Goal: Task Accomplishment & Management: Manage account settings

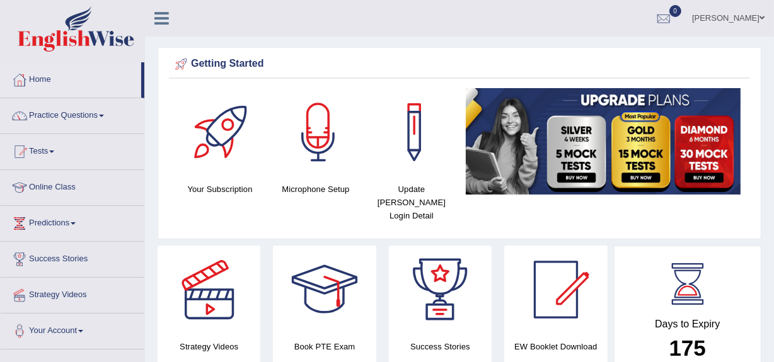
click at [735, 18] on link "[PERSON_NAME]" at bounding box center [728, 16] width 91 height 33
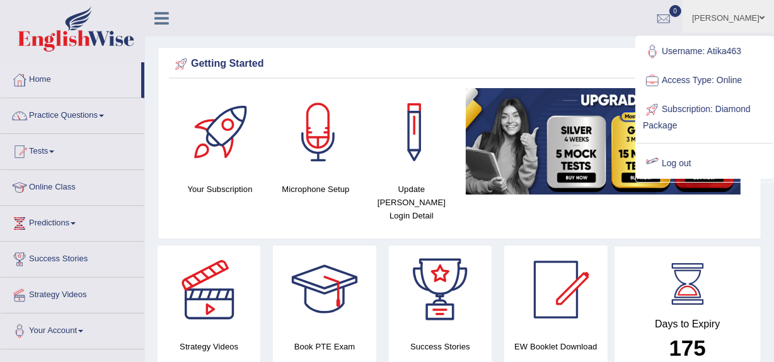
click at [677, 162] on link "Log out" at bounding box center [704, 163] width 136 height 29
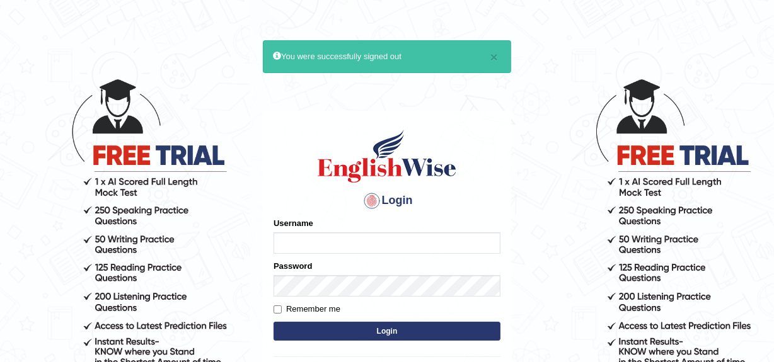
scroll to position [91, 0]
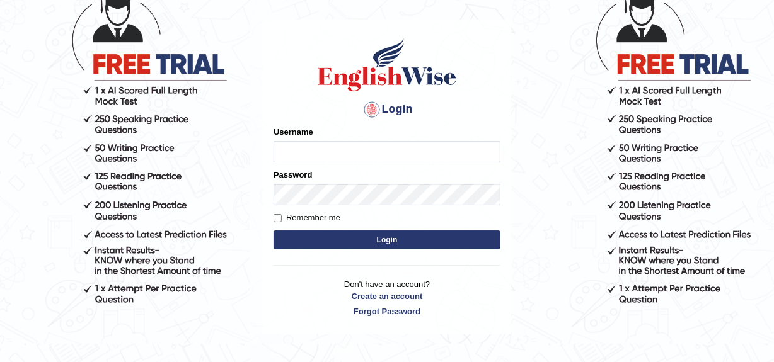
type input "Atika463"
click at [276, 214] on input "Remember me" at bounding box center [278, 218] width 8 height 8
checkbox input "true"
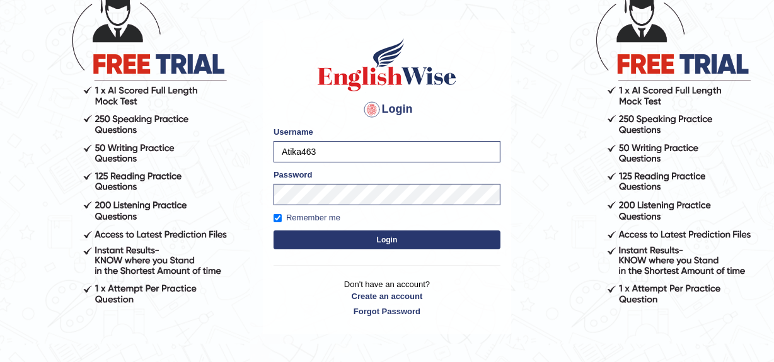
click at [325, 236] on button "Login" at bounding box center [387, 240] width 227 height 19
